Goal: Navigation & Orientation: Find specific page/section

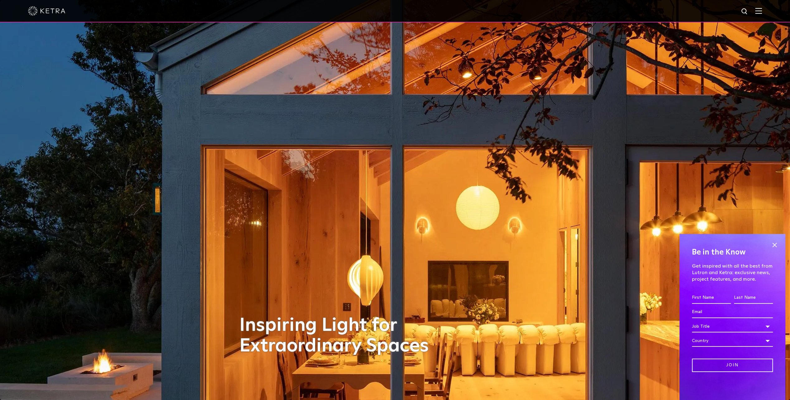
click at [769, 11] on div at bounding box center [395, 11] width 790 height 22
click at [767, 12] on div at bounding box center [395, 11] width 790 height 22
click at [761, 12] on img at bounding box center [758, 11] width 7 height 6
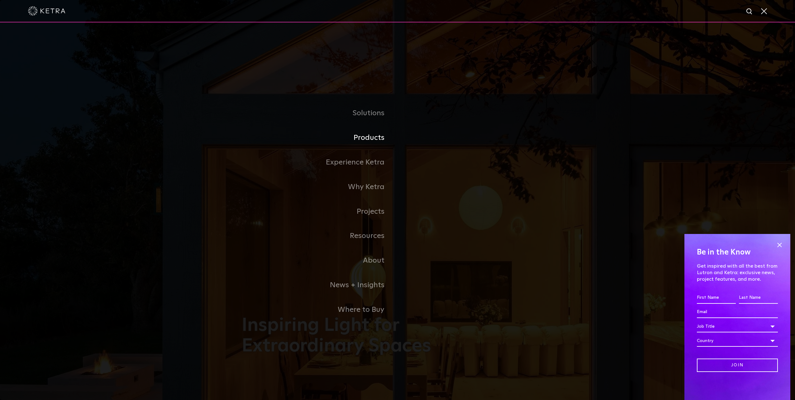
drag, startPoint x: 376, startPoint y: 138, endPoint x: 382, endPoint y: 168, distance: 30.4
click at [376, 138] on link "Products" at bounding box center [320, 138] width 156 height 25
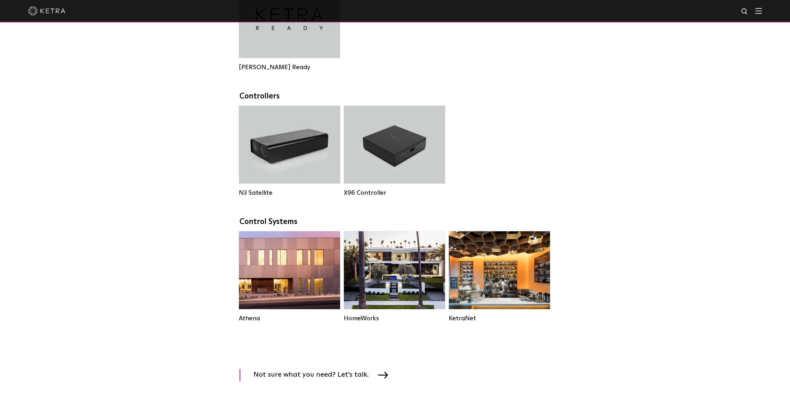
scroll to position [748, 0]
